Goal: Transaction & Acquisition: Purchase product/service

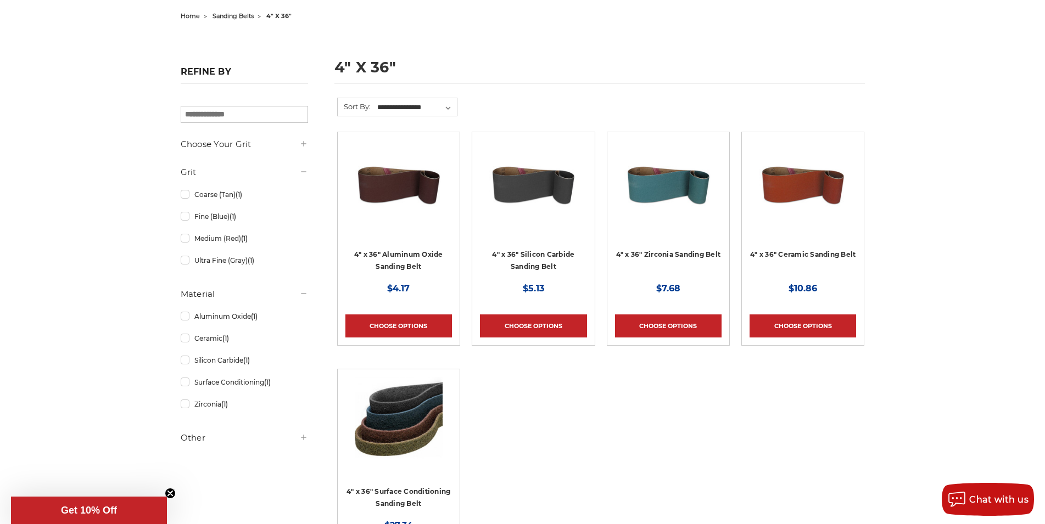
scroll to position [336, 0]
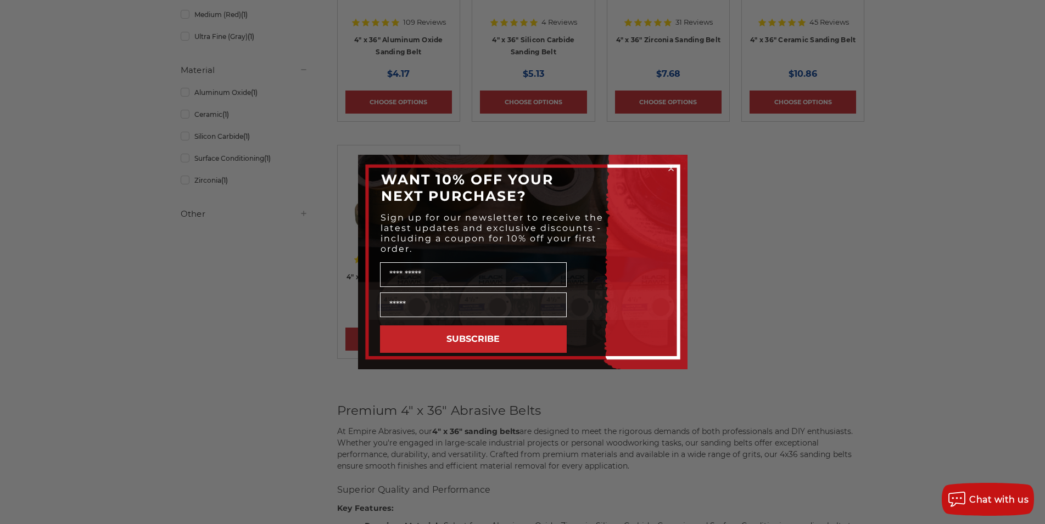
click at [671, 169] on icon "Close dialog" at bounding box center [671, 168] width 4 height 4
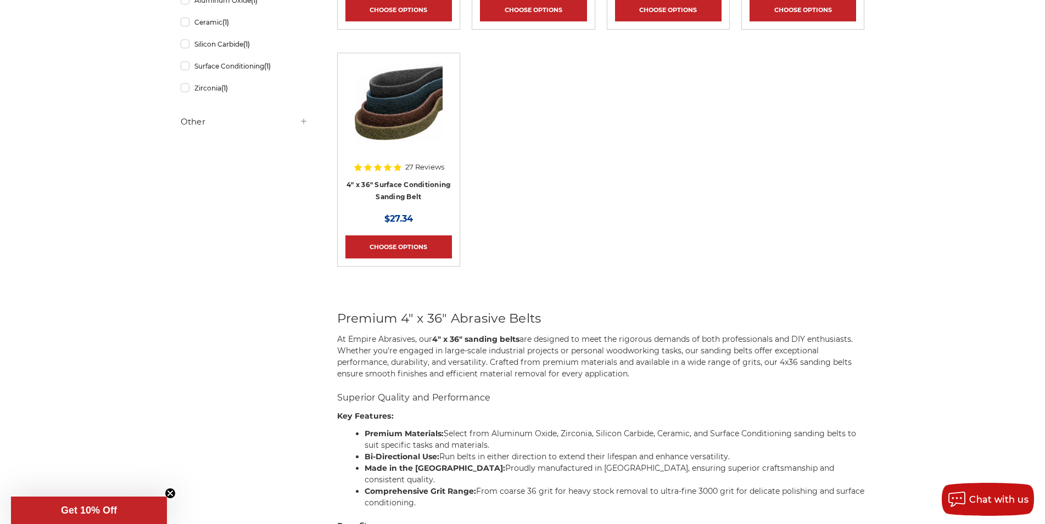
scroll to position [0, 0]
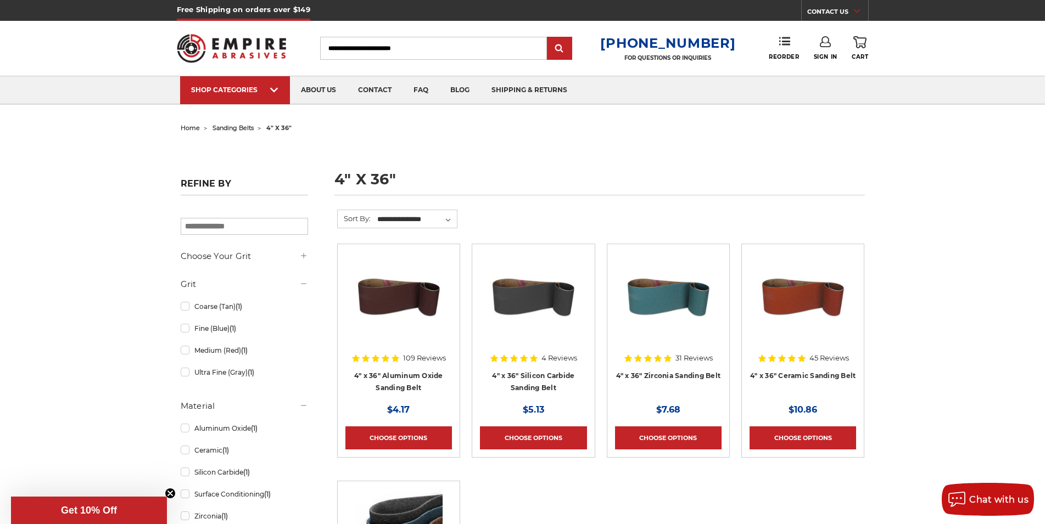
click at [447, 52] on input "Search" at bounding box center [433, 48] width 227 height 23
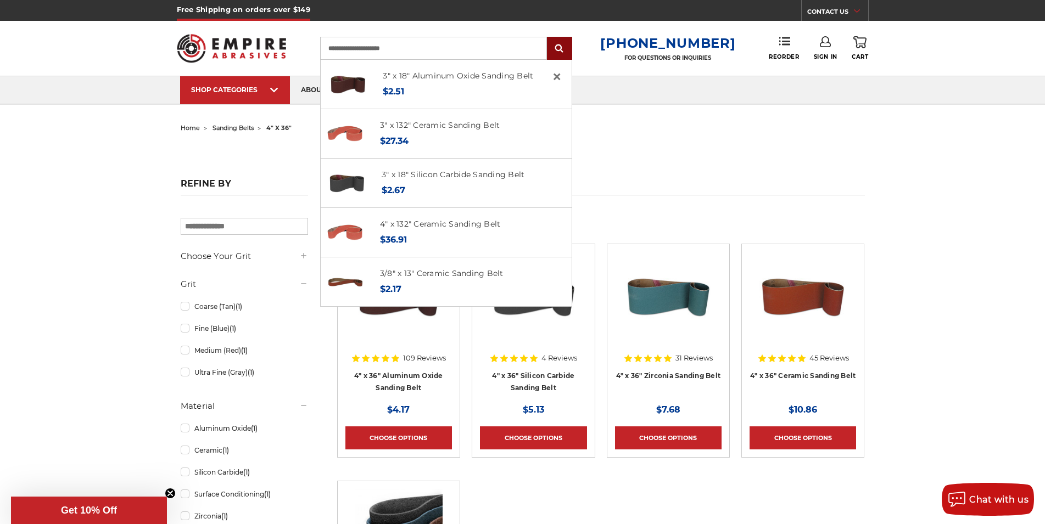
type input "**********"
click at [569, 48] on input "submit" at bounding box center [559, 49] width 22 height 22
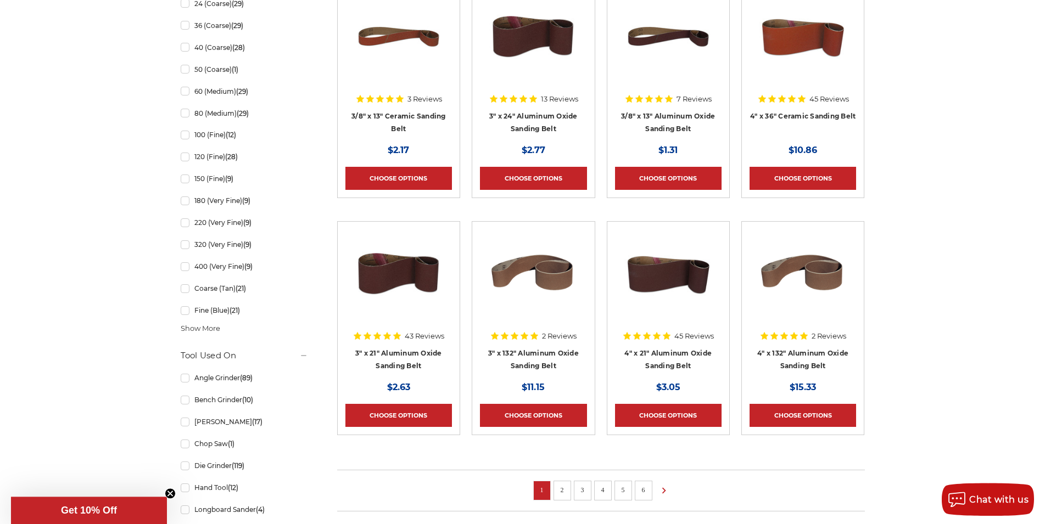
scroll to position [624, 0]
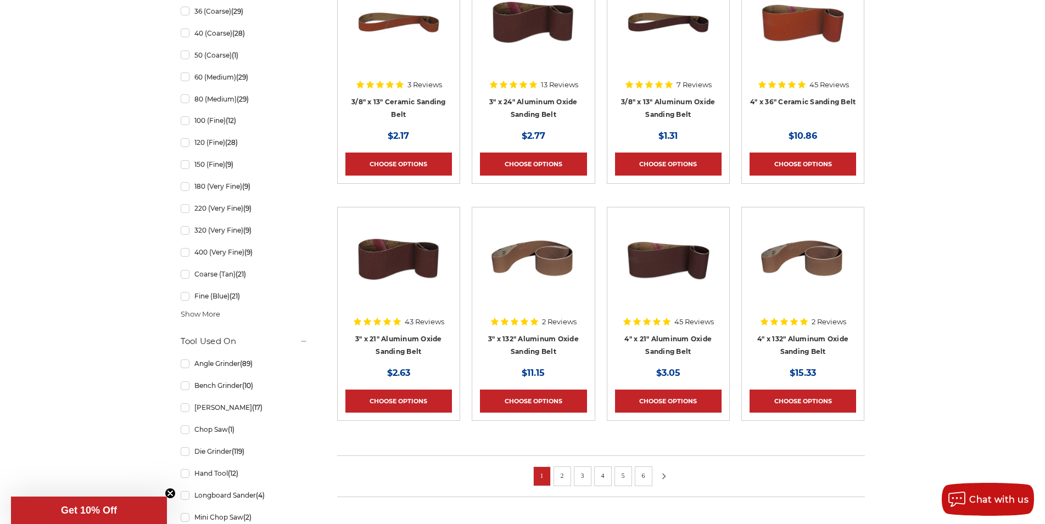
click at [664, 475] on icon at bounding box center [663, 477] width 13 height 12
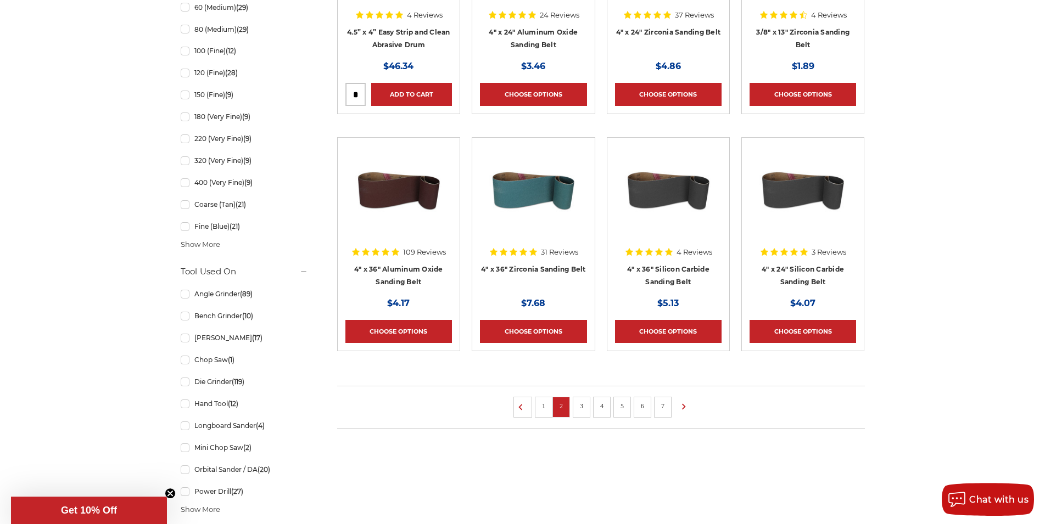
scroll to position [728, 0]
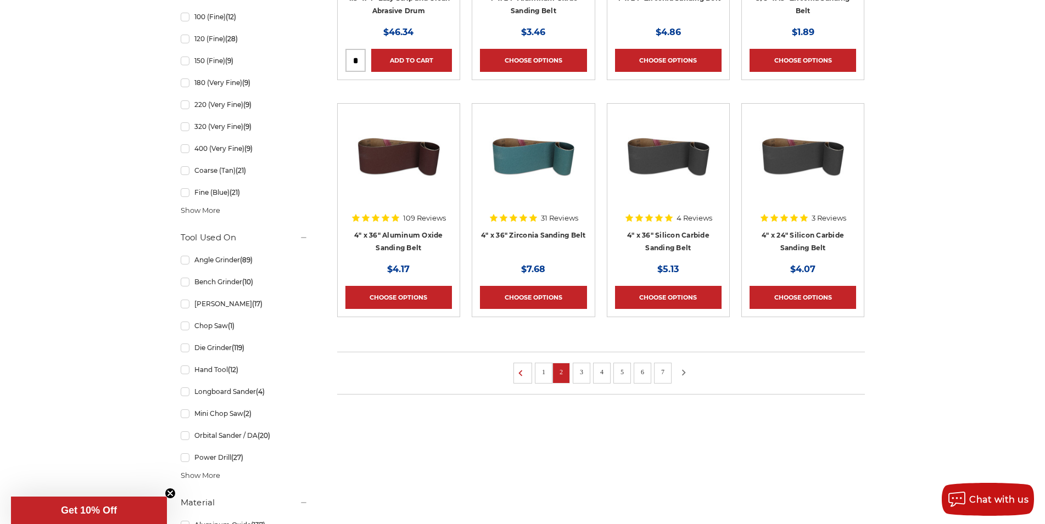
click at [684, 376] on icon at bounding box center [683, 373] width 13 height 12
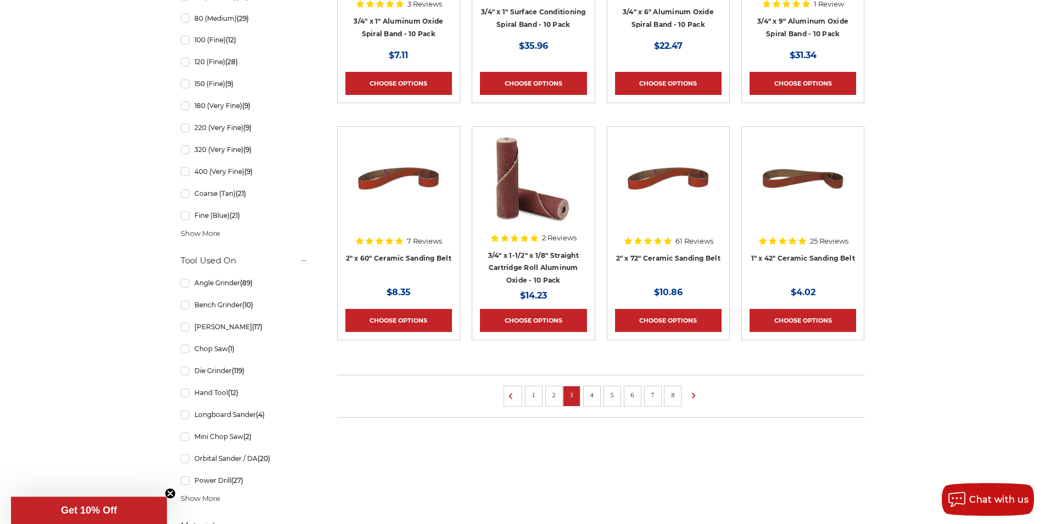
scroll to position [728, 0]
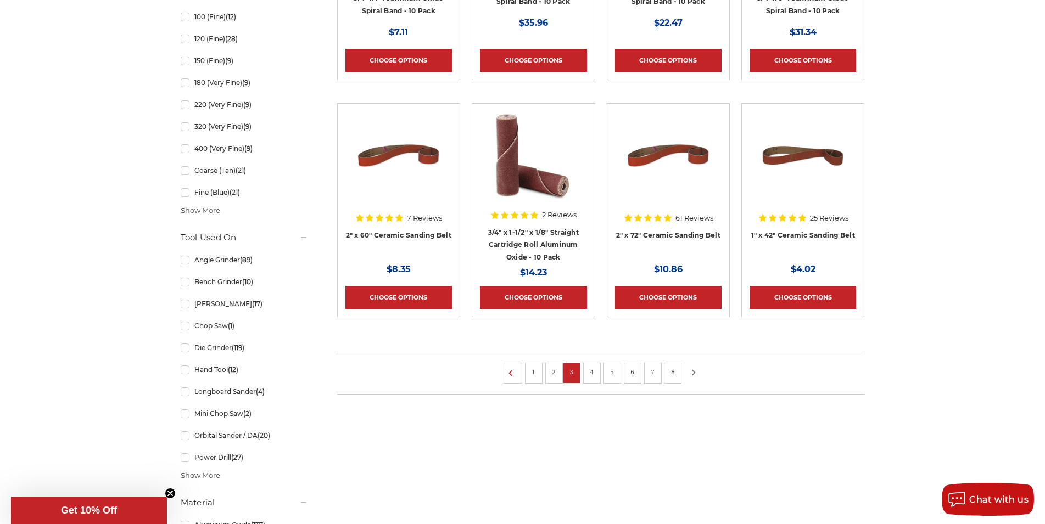
click at [694, 372] on icon at bounding box center [693, 373] width 13 height 12
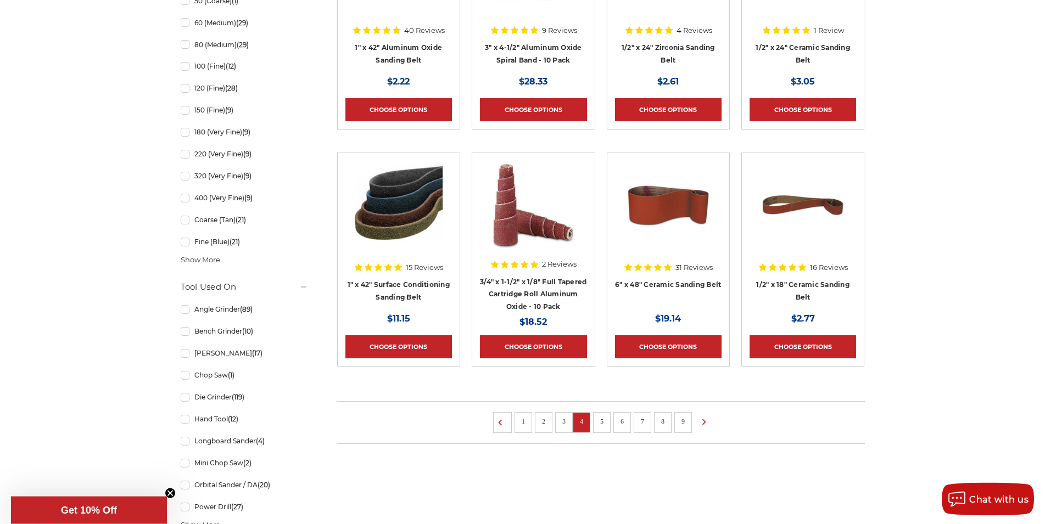
scroll to position [728, 0]
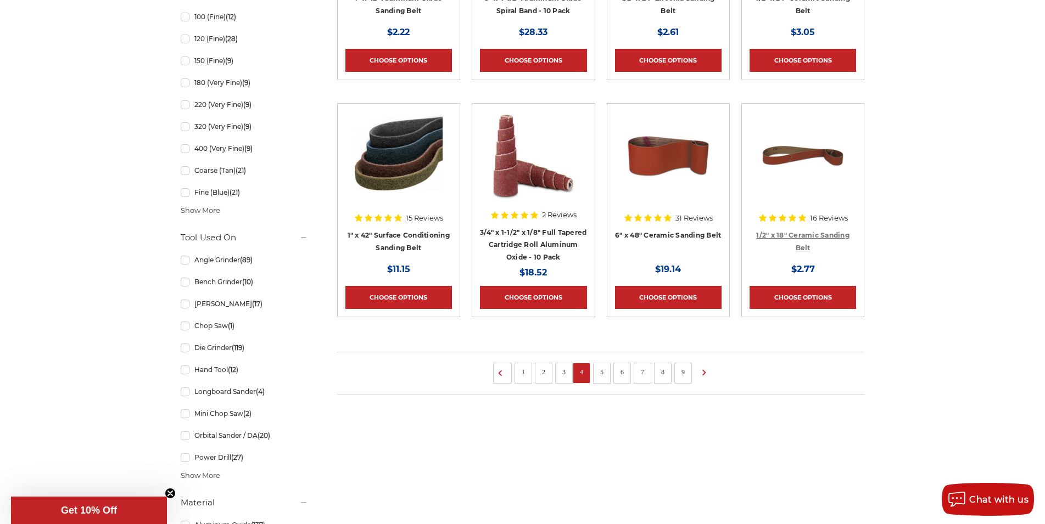
click at [836, 233] on link "1/2" x 18" Ceramic Sanding Belt" at bounding box center [802, 241] width 93 height 21
